Goal: Find specific page/section: Find specific page/section

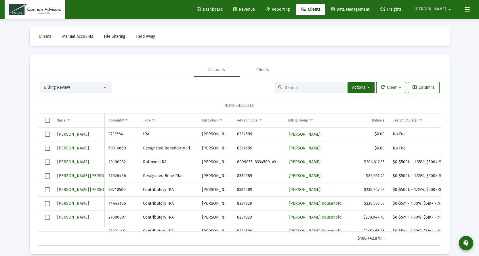
click at [296, 86] on input at bounding box center [313, 87] width 56 height 5
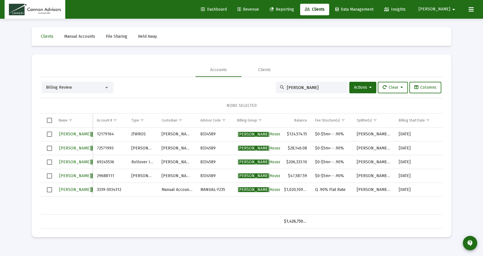
type input "[PERSON_NAME]"
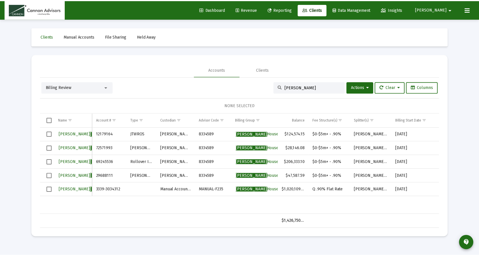
scroll to position [0, 47]
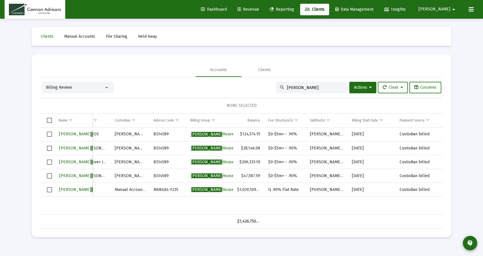
click at [259, 9] on span "Revenue" at bounding box center [249, 9] width 22 height 5
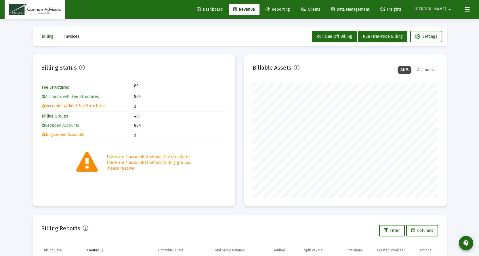
click at [136, 106] on link "4" at bounding box center [135, 105] width 2 height 5
